Goal: Obtain resource: Download file/media

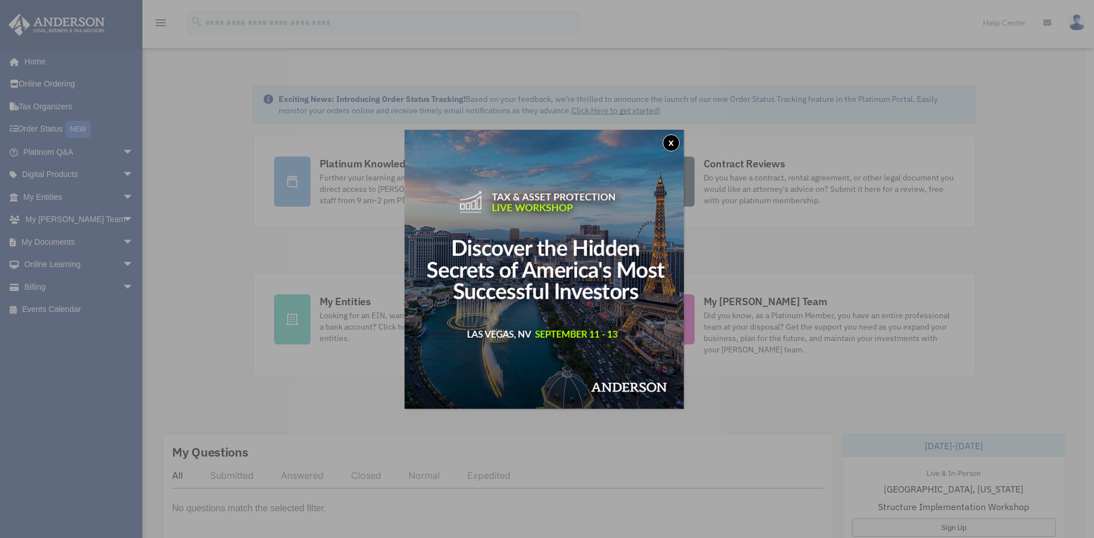
click at [674, 141] on button "x" at bounding box center [670, 142] width 17 height 17
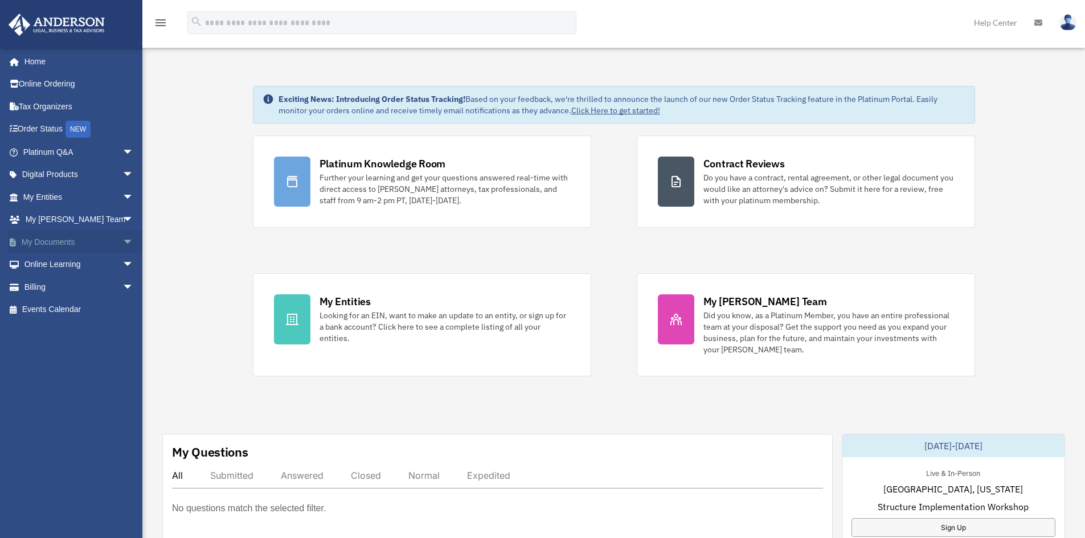
click at [48, 240] on link "My Documents arrow_drop_down" at bounding box center [79, 242] width 143 height 23
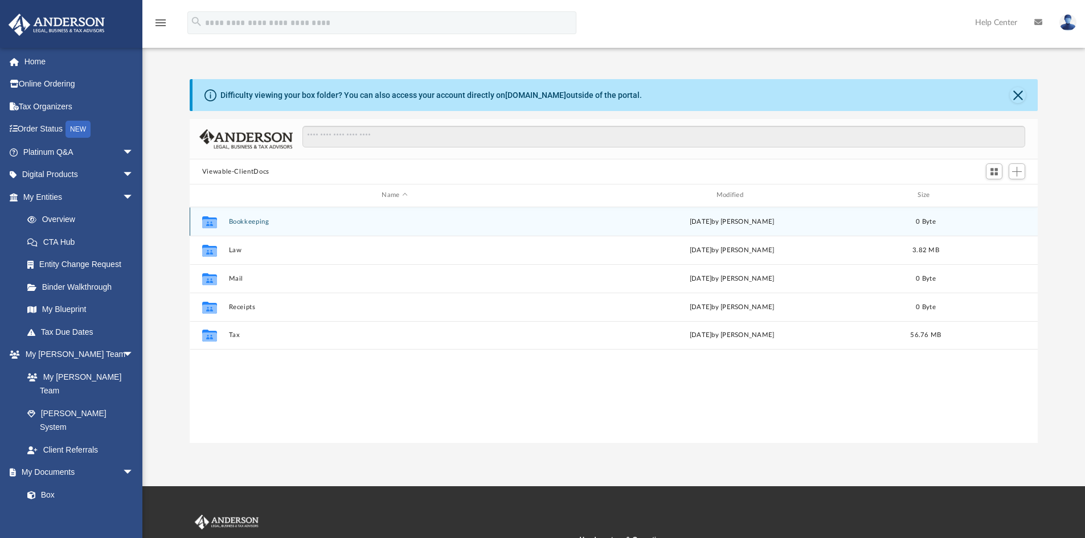
scroll to position [251, 840]
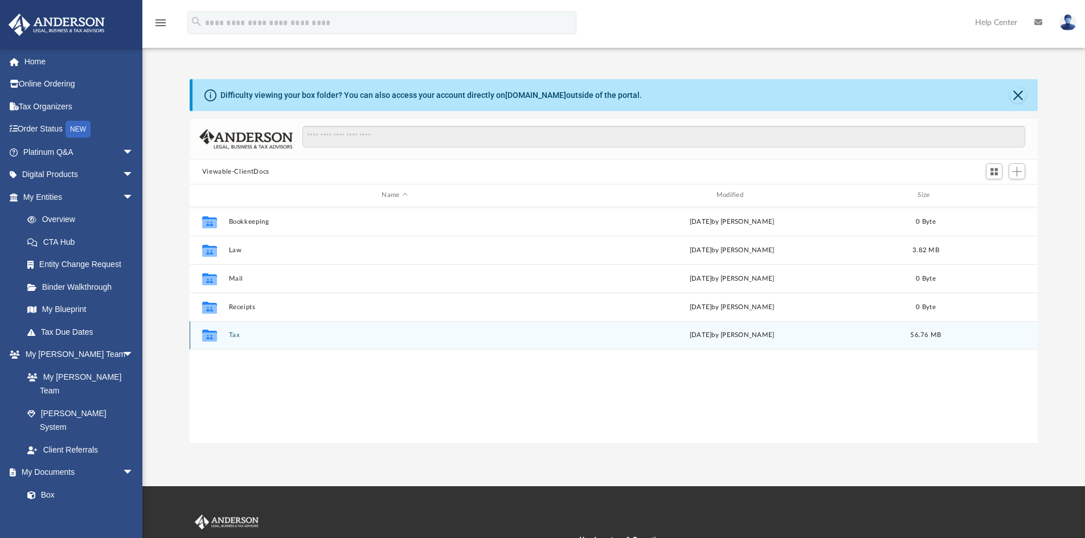
click at [236, 334] on button "Tax" at bounding box center [394, 335] width 332 height 7
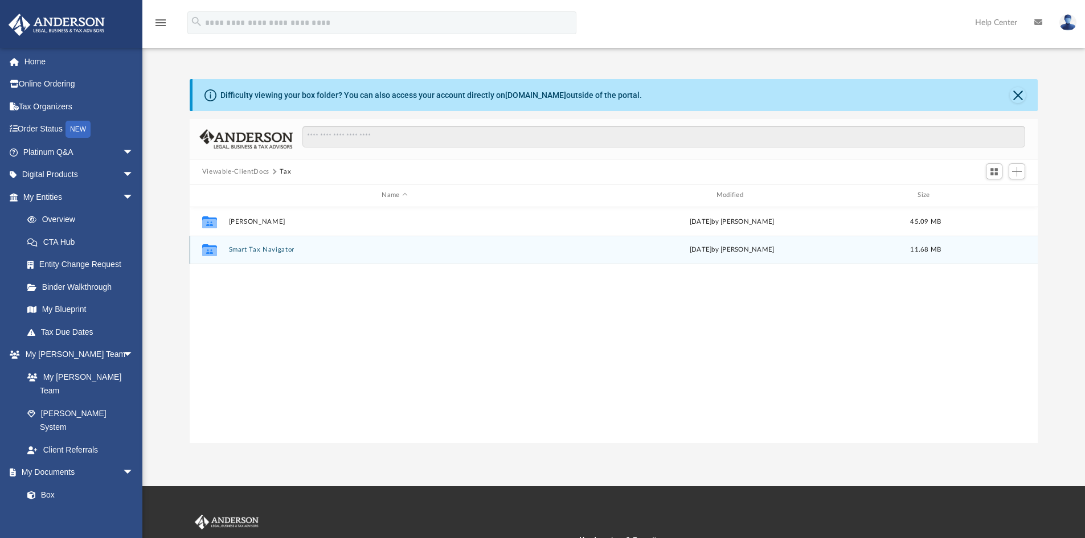
click at [247, 248] on button "Smart Tax Navigator" at bounding box center [394, 249] width 332 height 7
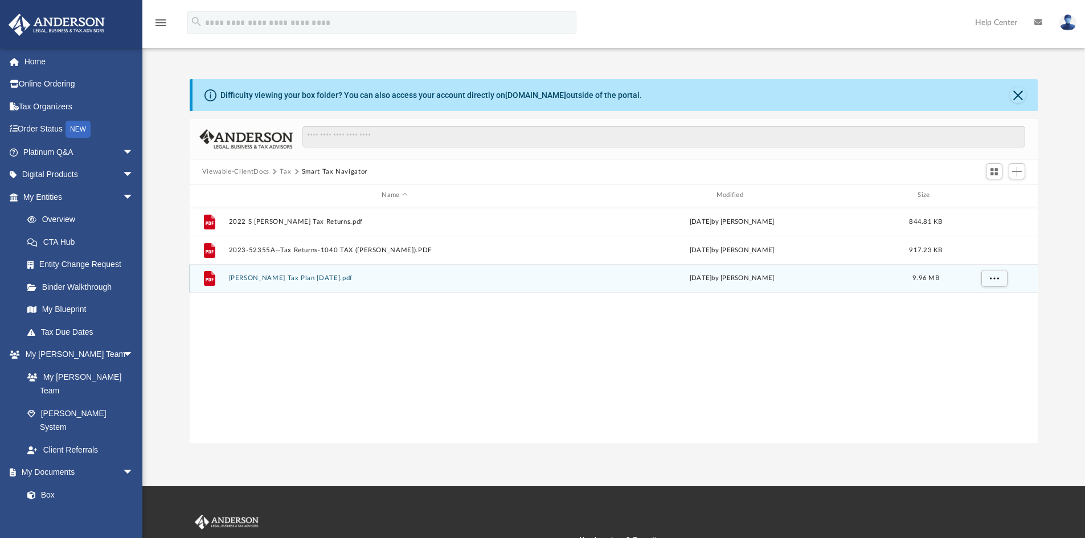
click at [268, 279] on button "[PERSON_NAME] Tax Plan [DATE].pdf" at bounding box center [394, 278] width 332 height 7
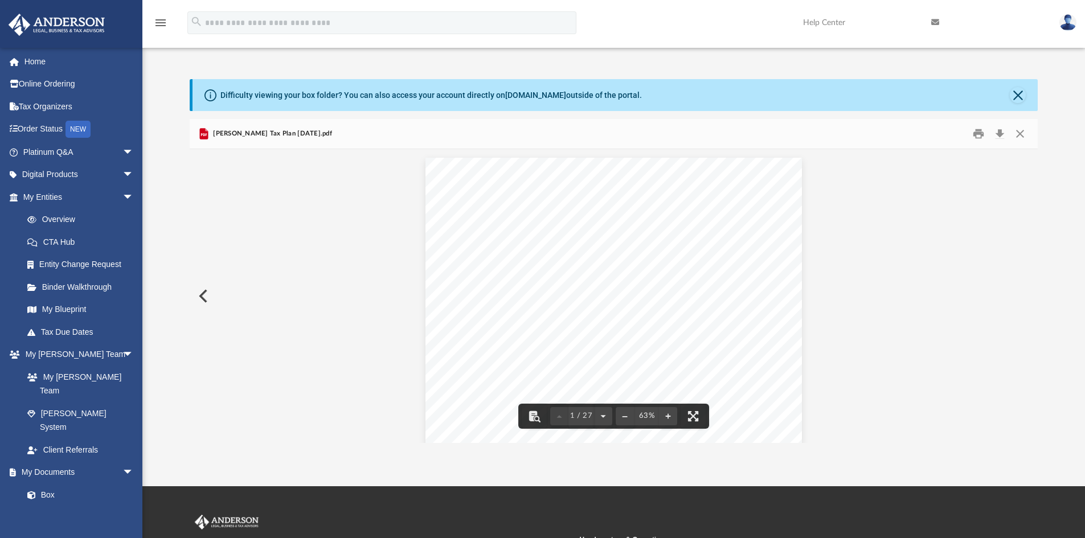
click at [862, 143] on div "[PERSON_NAME] Tax Plan [DATE].pdf" at bounding box center [614, 134] width 849 height 30
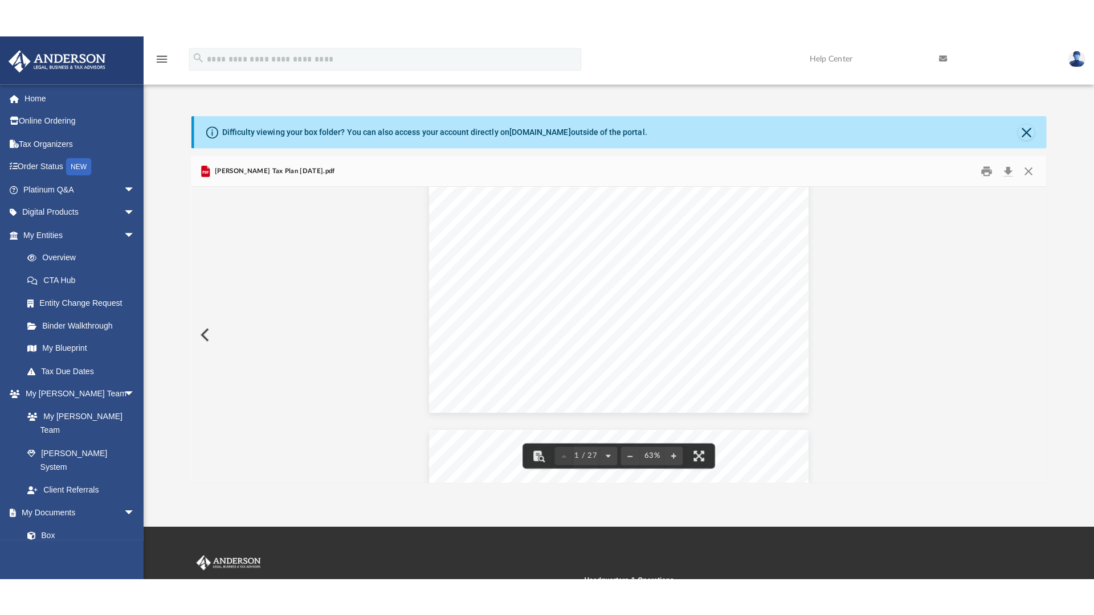
scroll to position [57, 0]
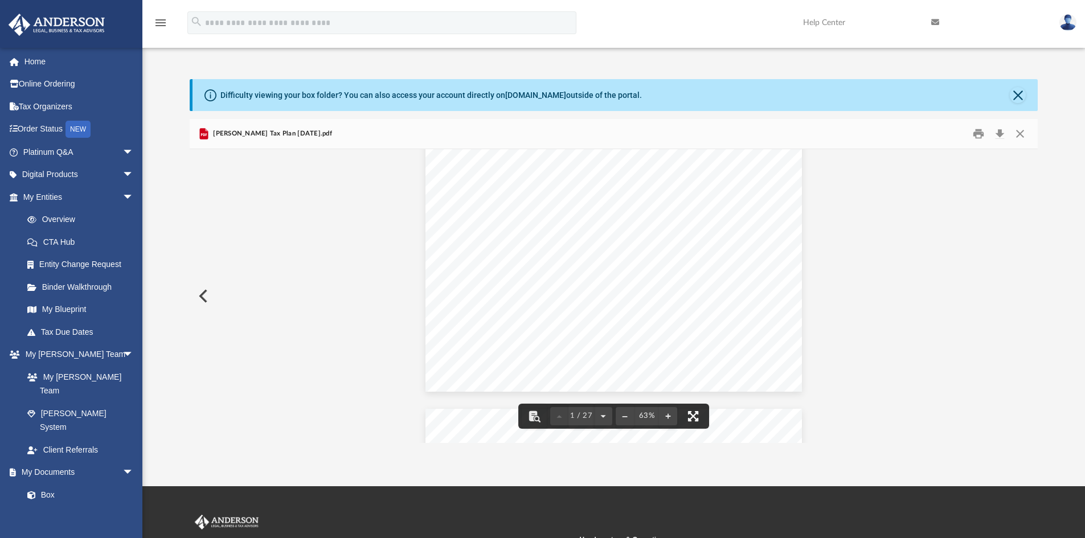
click at [693, 414] on button "File preview" at bounding box center [693, 416] width 25 height 25
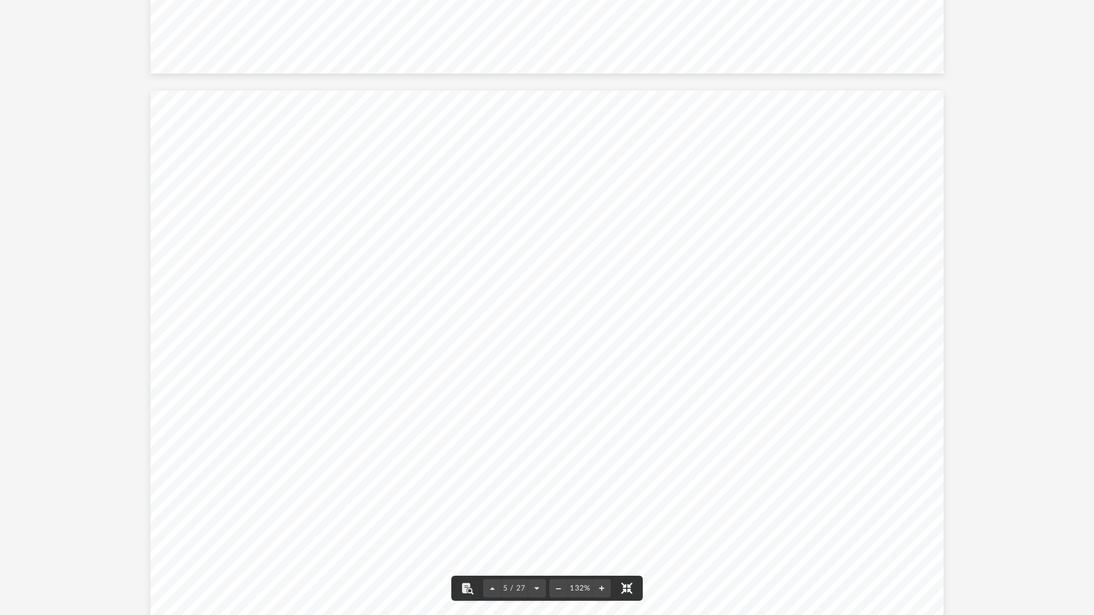
scroll to position [2449, 0]
click at [505, 476] on div "Page 5" at bounding box center [546, 383] width 792 height 612
click at [580, 400] on div "Page 13" at bounding box center [546, 349] width 792 height 612
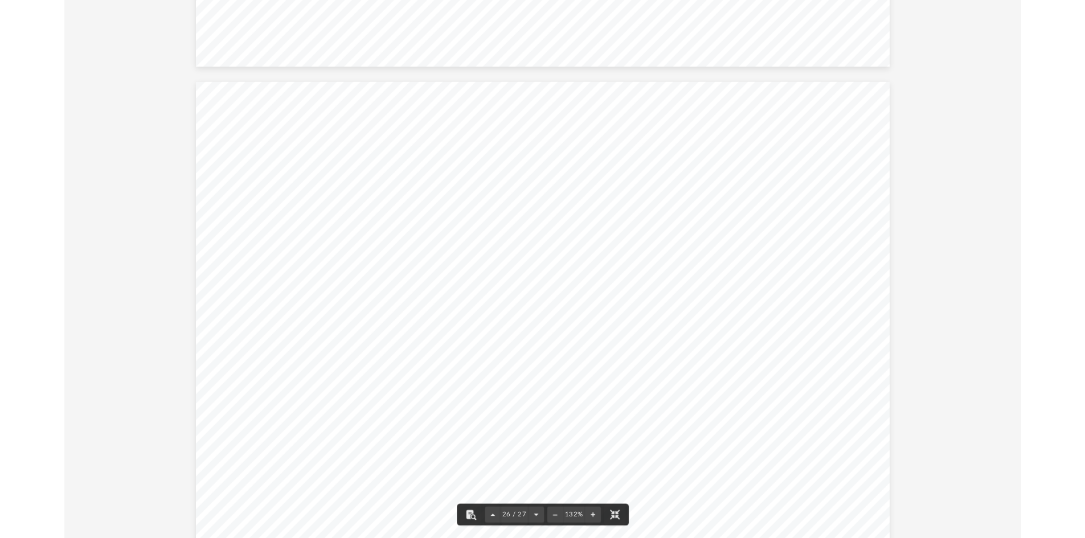
scroll to position [15671, 0]
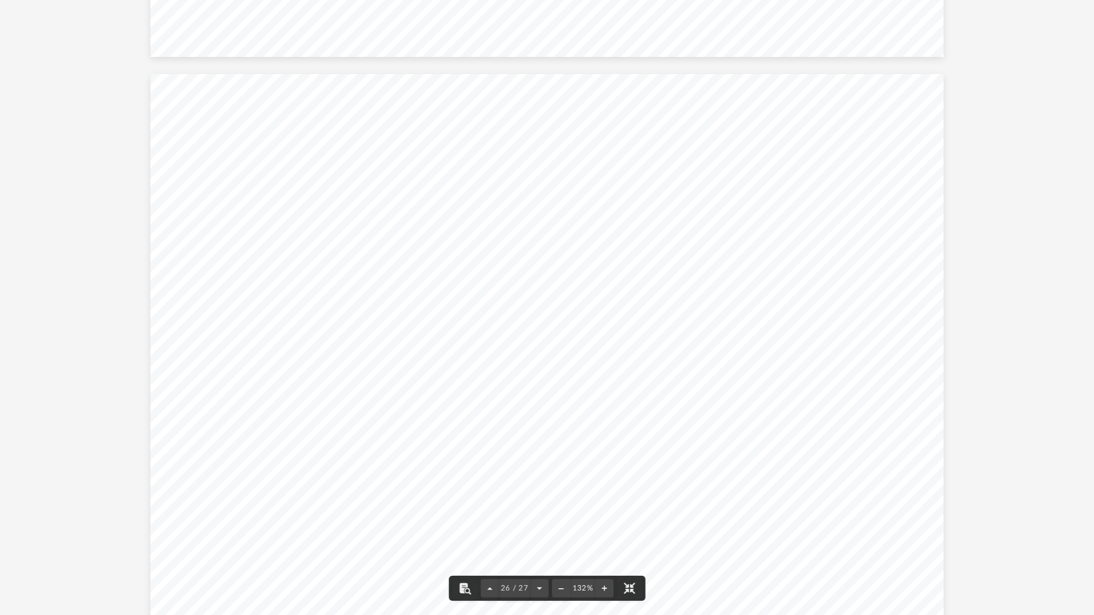
click at [236, 538] on div "Page 26" at bounding box center [546, 380] width 792 height 612
click at [625, 538] on button "File preview" at bounding box center [628, 588] width 25 height 25
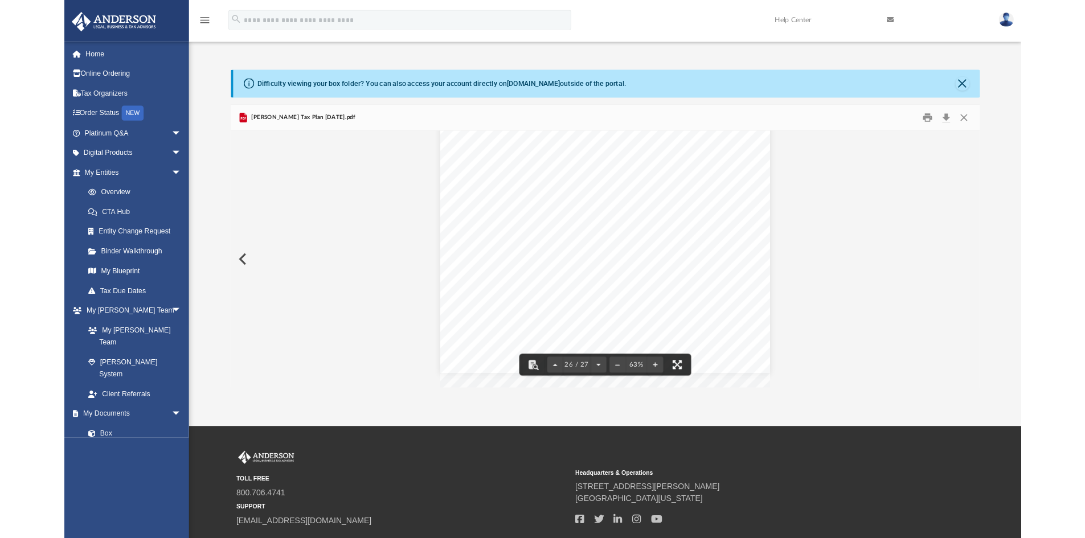
scroll to position [7704, 0]
